Goal: Task Accomplishment & Management: Use online tool/utility

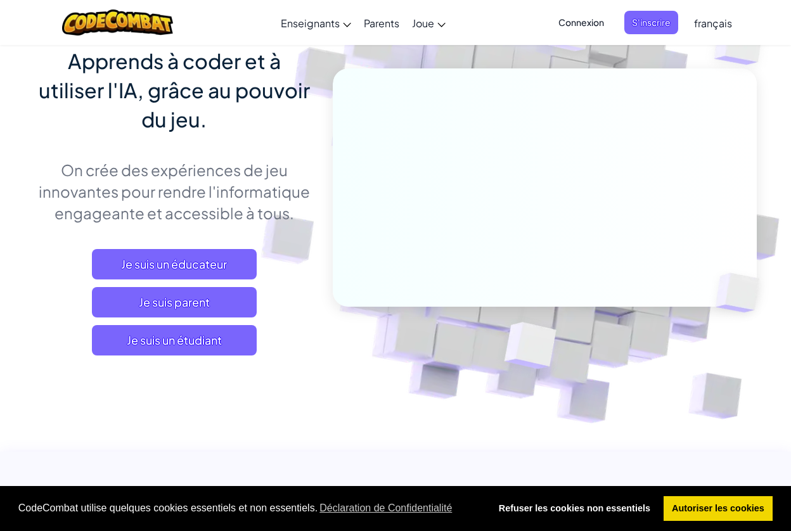
scroll to position [110, 0]
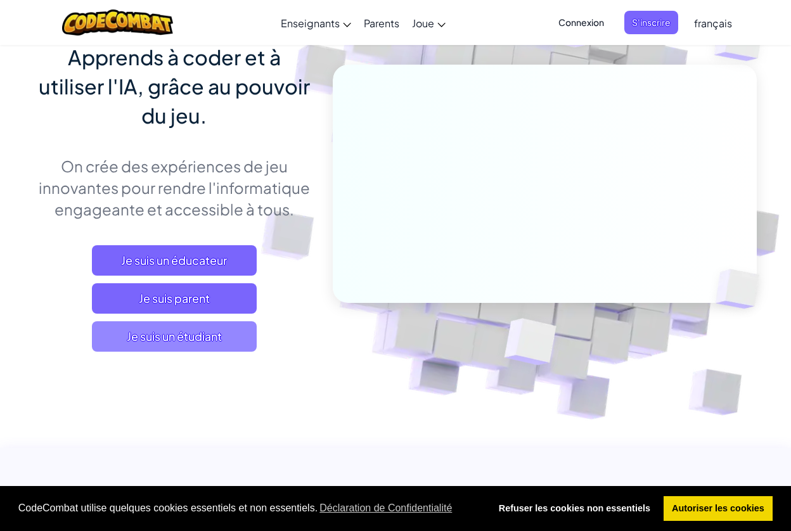
click at [216, 342] on span "Je suis un étudiant" at bounding box center [174, 336] width 165 height 30
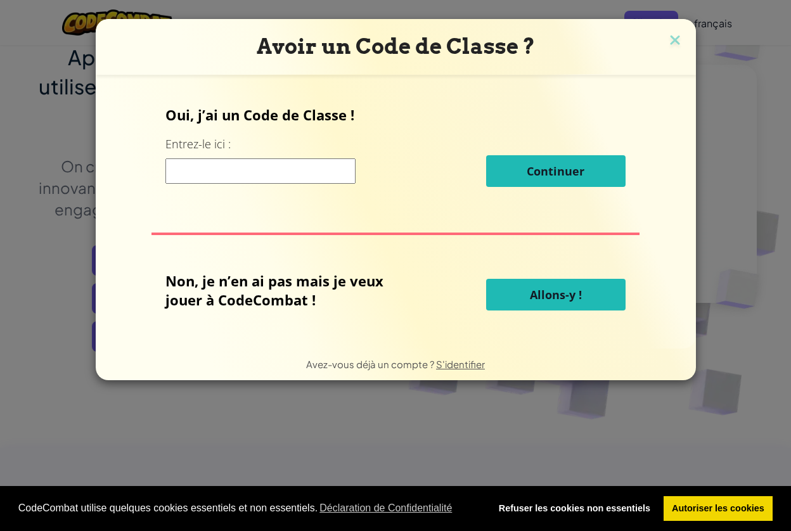
click at [582, 298] on button "Allons-y !" at bounding box center [555, 295] width 139 height 32
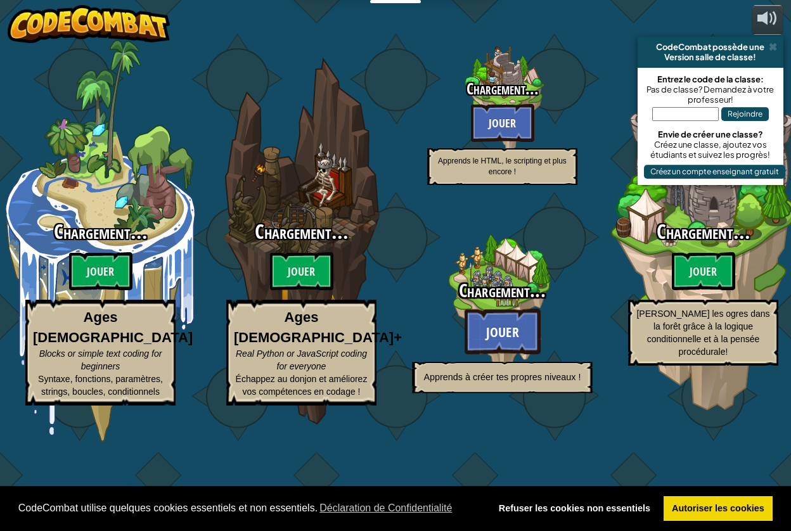
select select "fr"
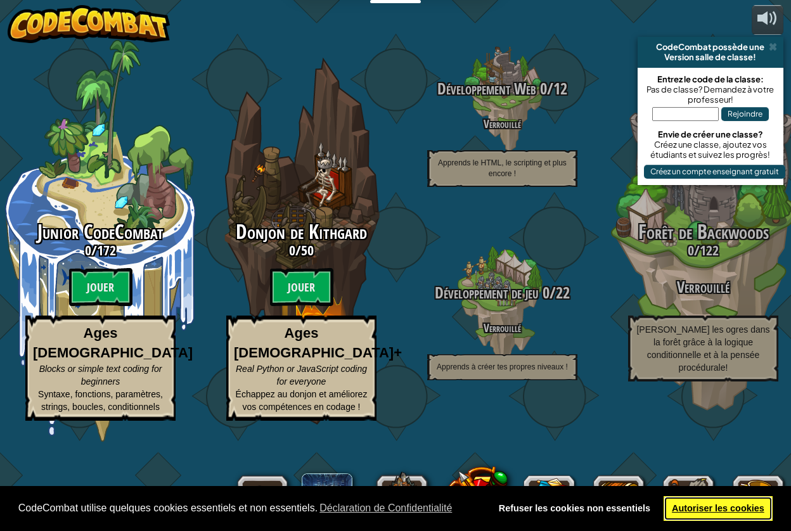
click at [717, 505] on link "Autoriser les cookies" at bounding box center [719, 508] width 110 height 25
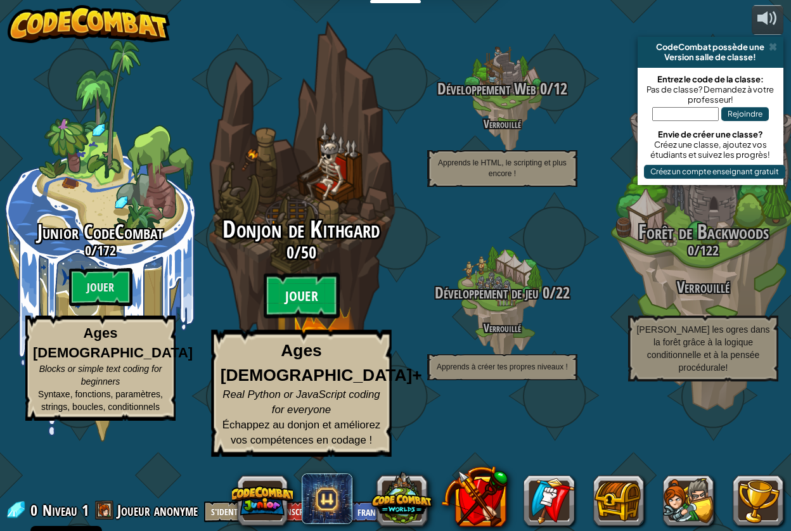
click at [294, 319] on btn "Jouer" at bounding box center [302, 296] width 76 height 46
select select "fr"
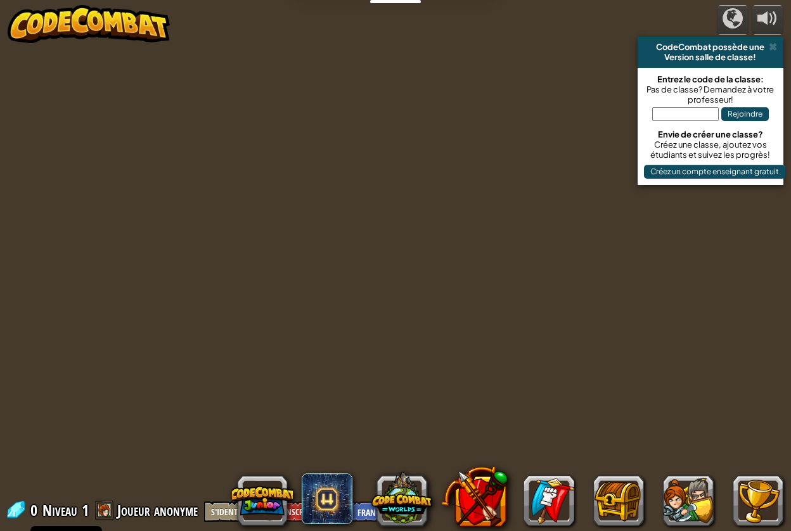
select select "fr"
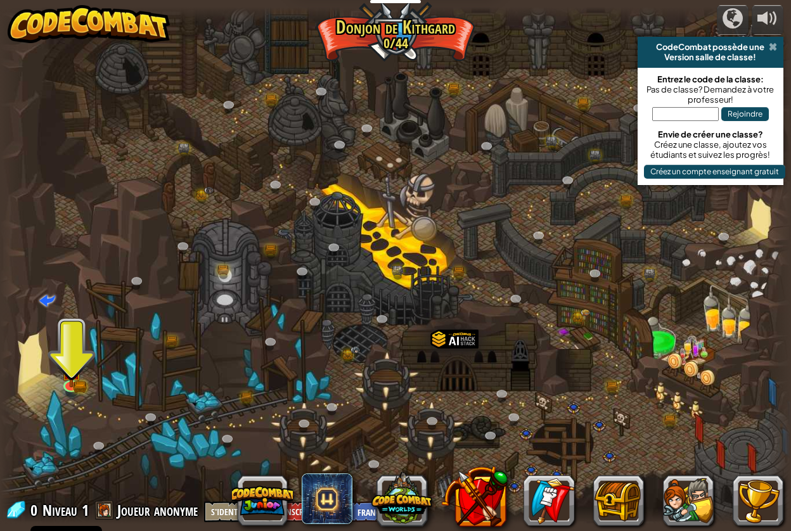
click at [774, 45] on span at bounding box center [773, 47] width 8 height 10
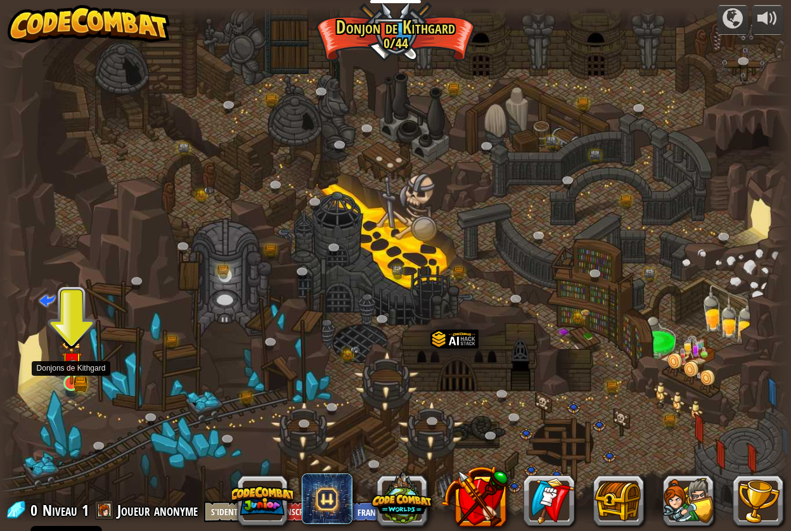
click at [79, 368] on img at bounding box center [72, 362] width 20 height 45
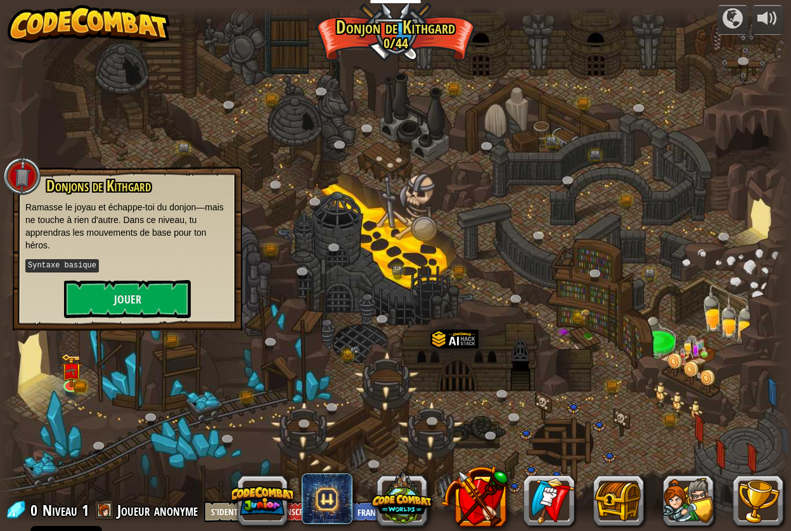
click at [115, 317] on div "Donjons de [PERSON_NAME] le joyau et échappe-toi du donjon—mais ne touche à rie…" at bounding box center [128, 249] width 230 height 164
click at [135, 291] on button "Jouer" at bounding box center [127, 299] width 127 height 38
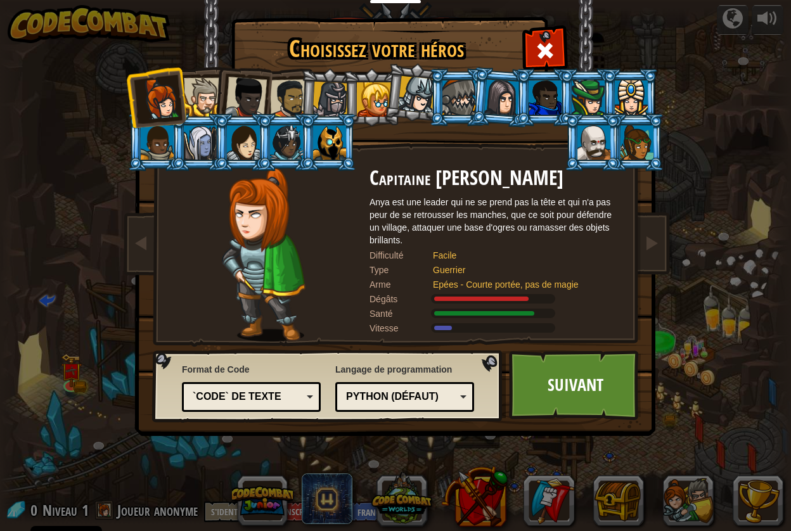
click at [344, 105] on li at bounding box center [371, 97] width 57 height 58
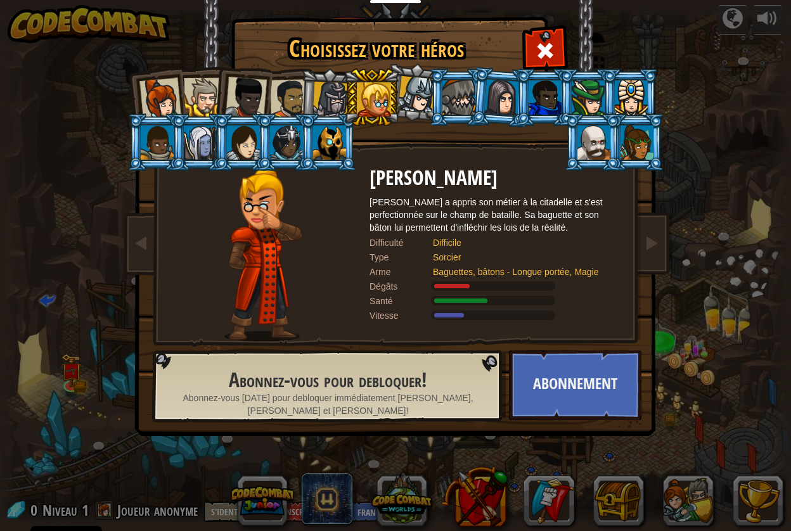
click at [335, 99] on div at bounding box center [331, 100] width 36 height 36
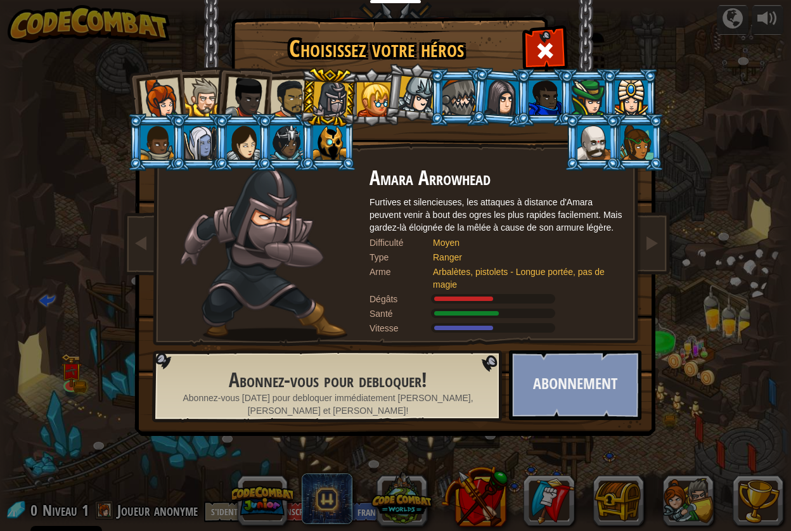
click at [538, 370] on button "Abonnement" at bounding box center [575, 386] width 133 height 70
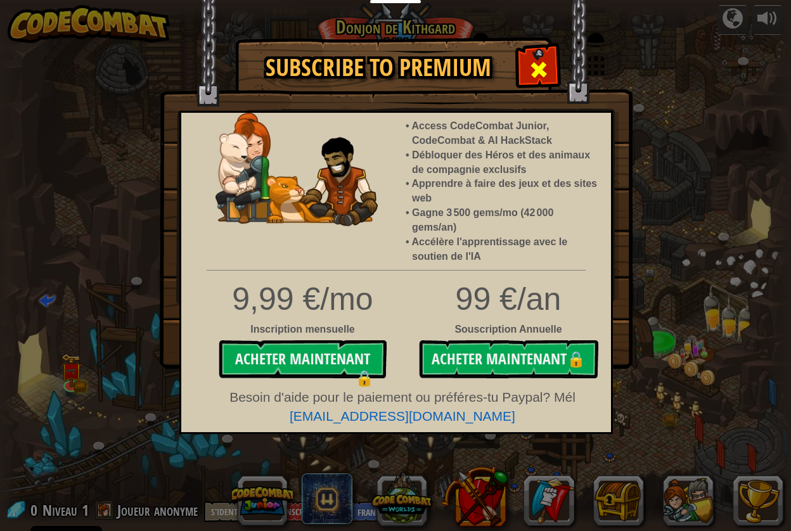
click at [543, 76] on span at bounding box center [539, 70] width 20 height 20
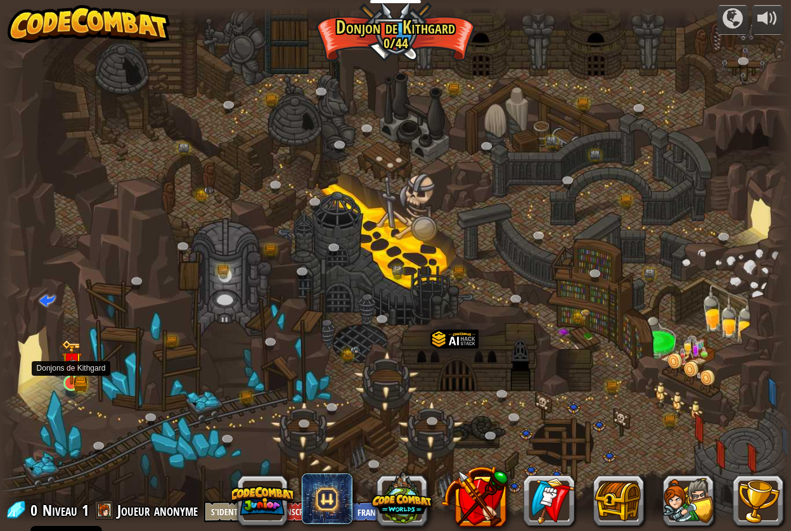
click at [72, 369] on img at bounding box center [71, 363] width 12 height 12
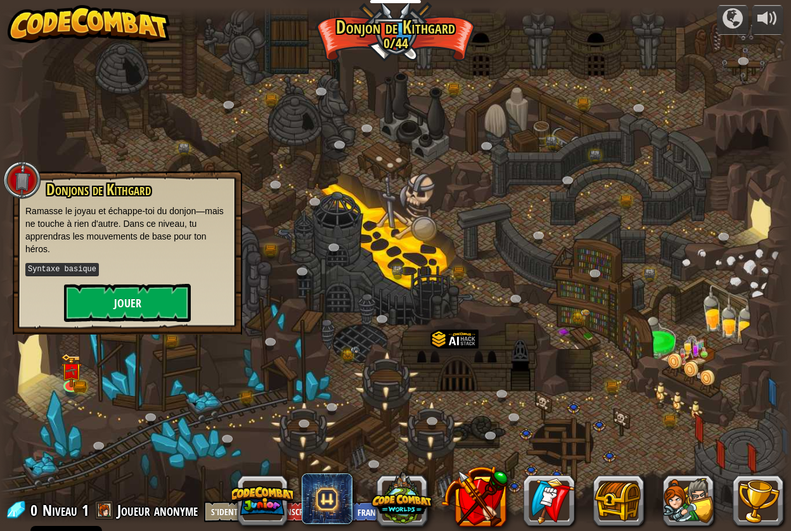
click at [145, 300] on button "Jouer" at bounding box center [127, 303] width 127 height 38
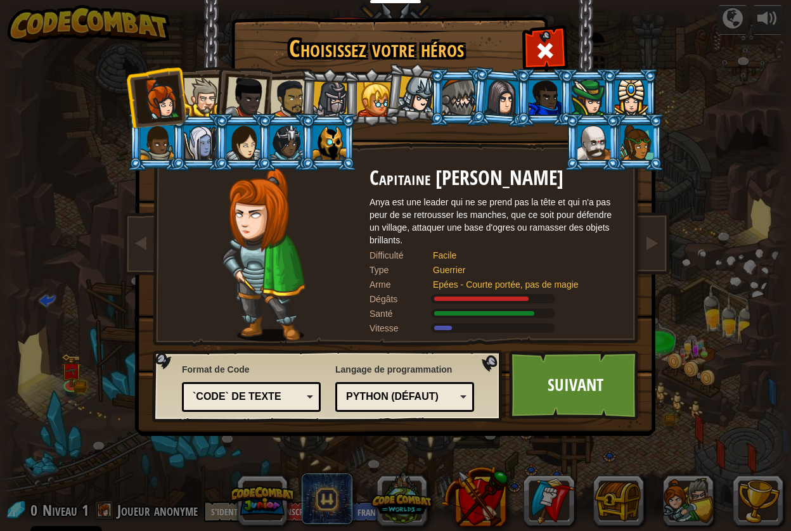
click at [202, 100] on div at bounding box center [203, 97] width 39 height 39
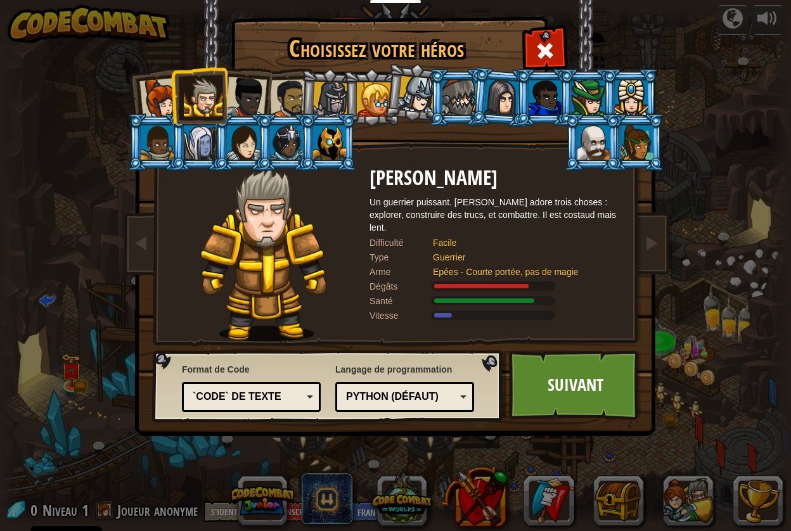
click at [239, 91] on div at bounding box center [246, 98] width 42 height 42
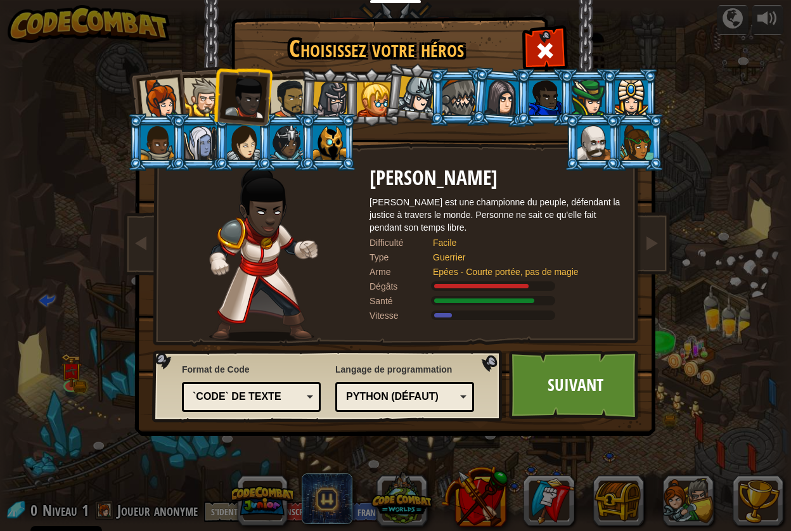
click at [215, 98] on li at bounding box center [242, 95] width 62 height 62
click at [207, 90] on div at bounding box center [203, 97] width 39 height 39
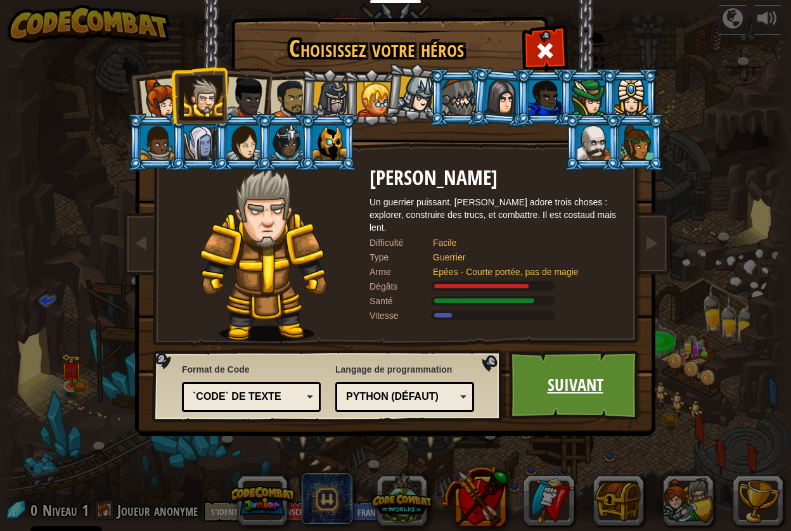
click at [545, 385] on link "Suivant" at bounding box center [575, 386] width 133 height 70
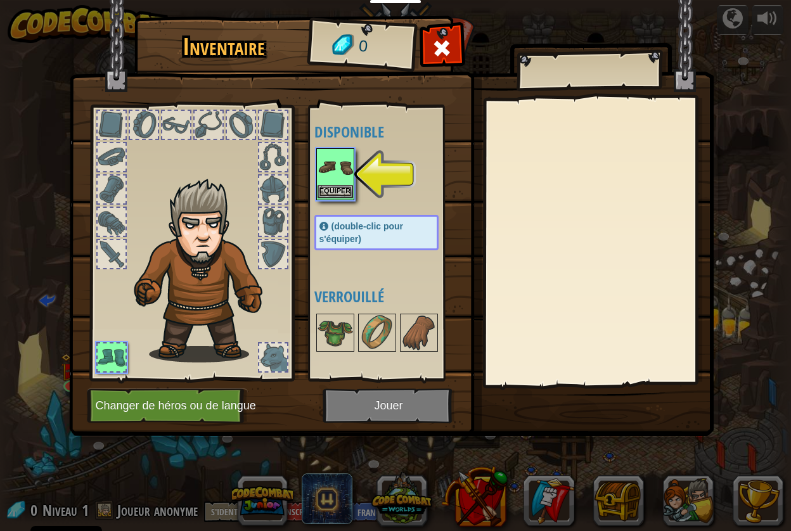
click at [337, 179] on img at bounding box center [336, 168] width 36 height 36
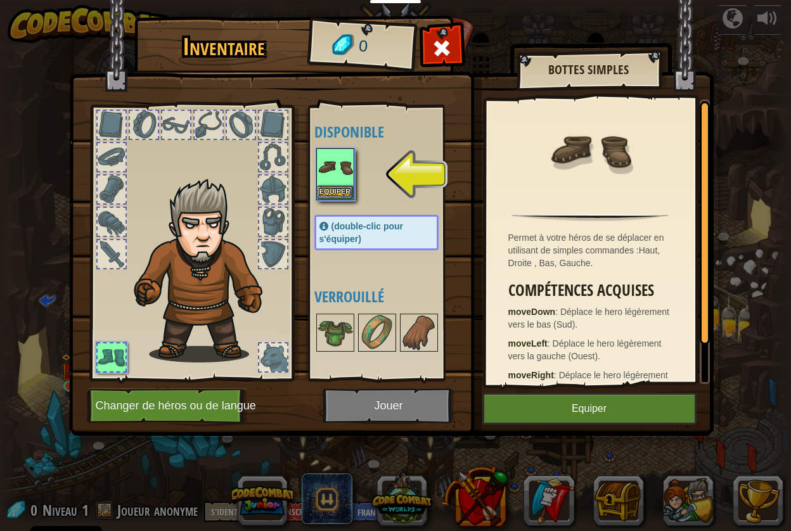
click at [570, 408] on button "Equiper" at bounding box center [590, 409] width 214 height 32
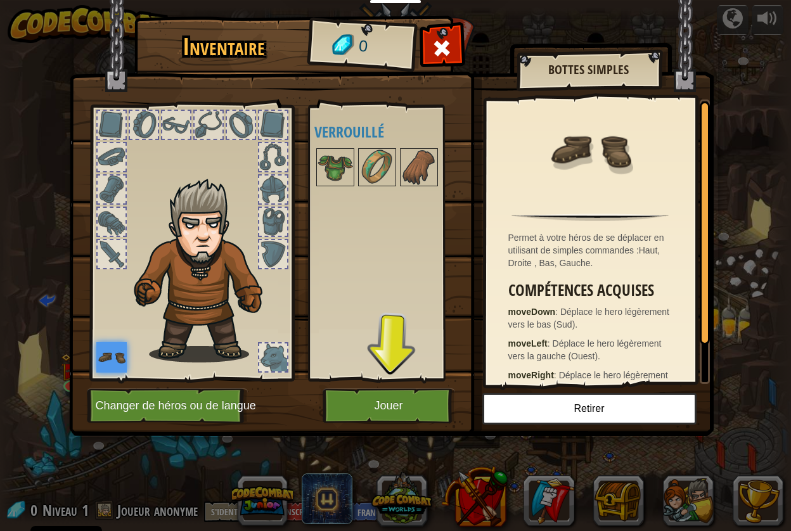
click at [407, 416] on button "Jouer" at bounding box center [389, 406] width 133 height 35
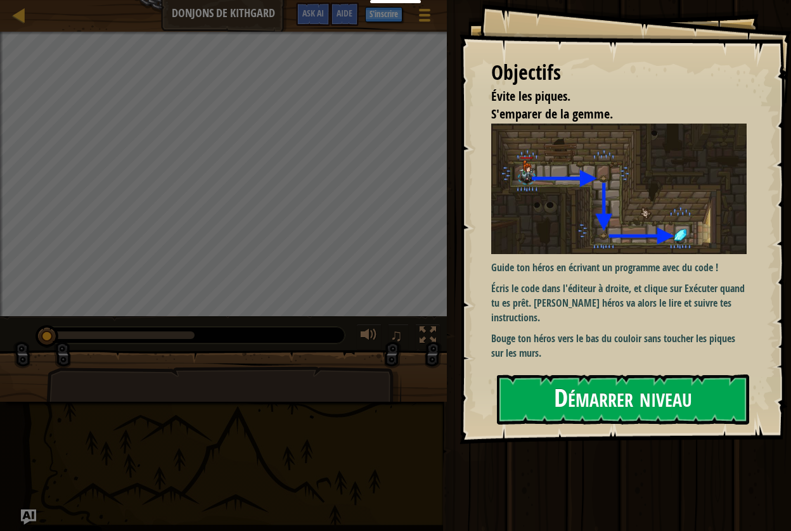
click at [541, 389] on button "Démarrer niveau" at bounding box center [623, 400] width 252 height 50
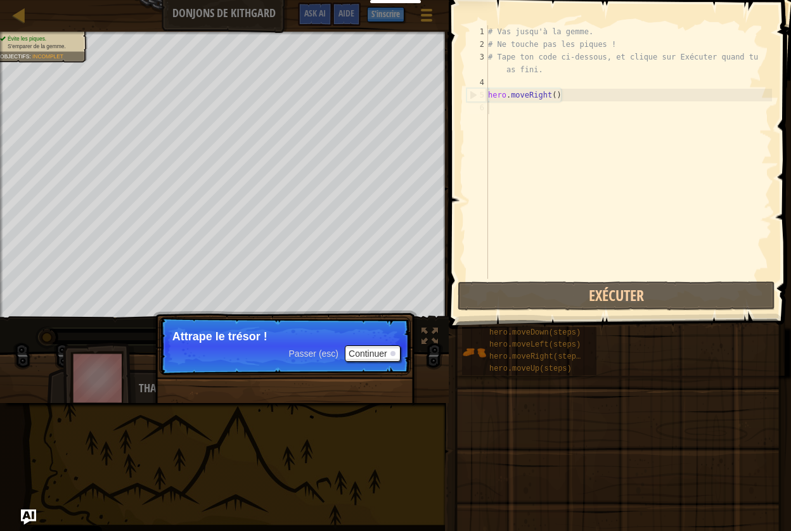
scroll to position [6, 0]
